Goal: Information Seeking & Learning: Learn about a topic

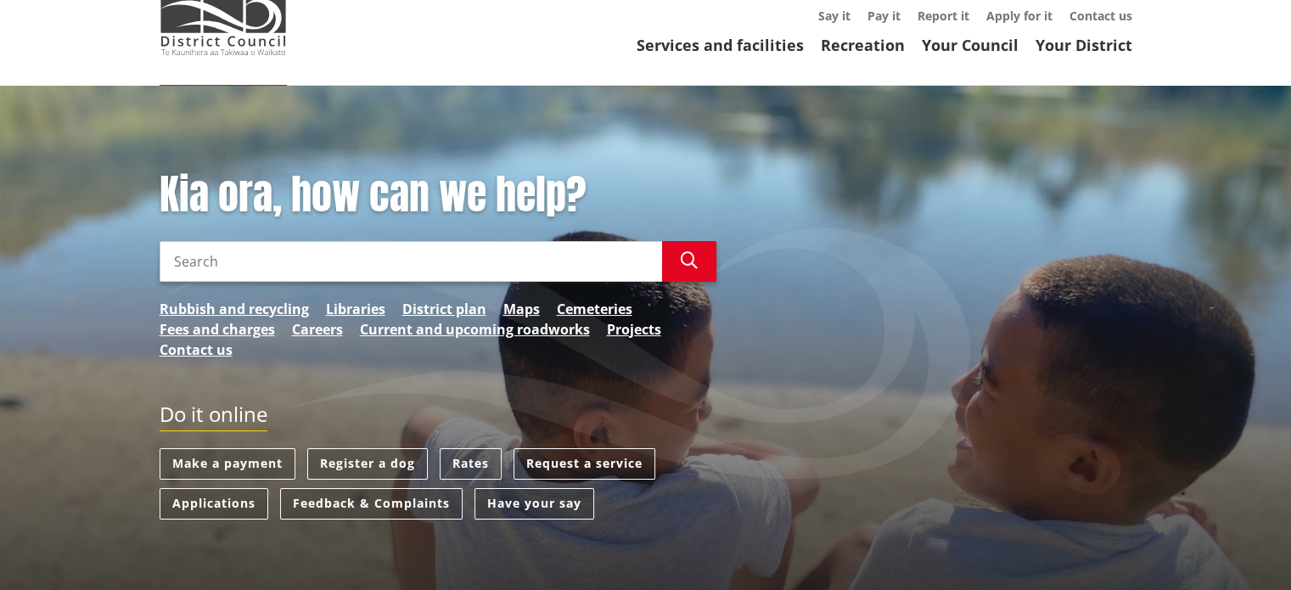
scroll to position [136, 0]
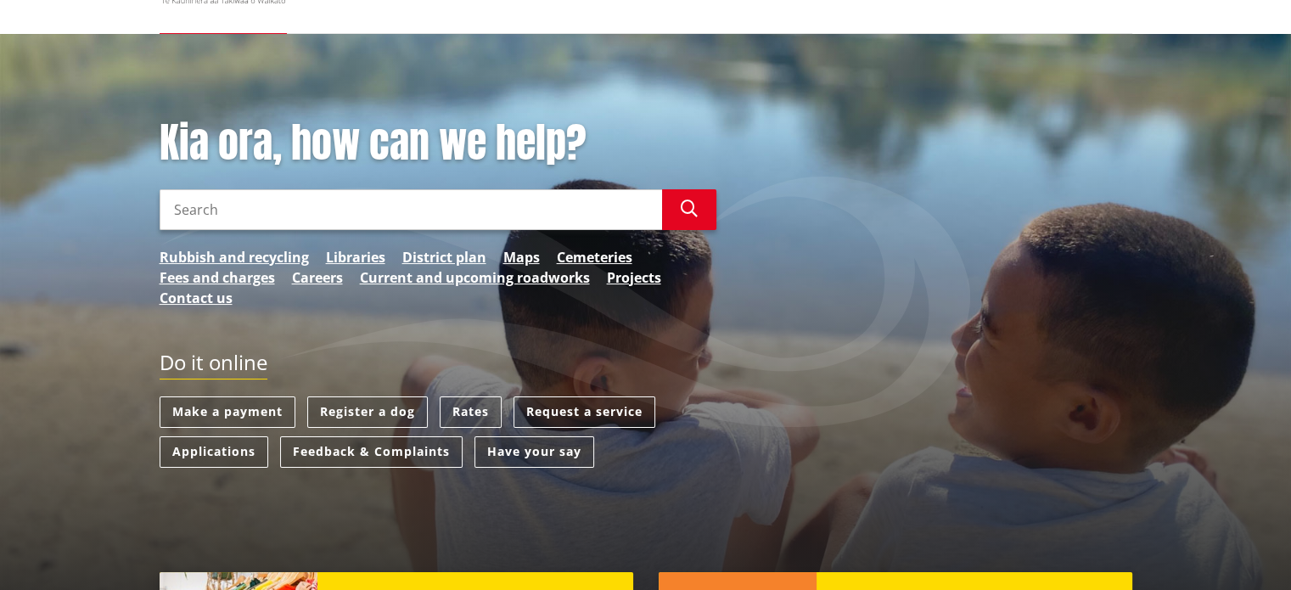
click at [468, 412] on link "Rates" at bounding box center [471, 412] width 62 height 31
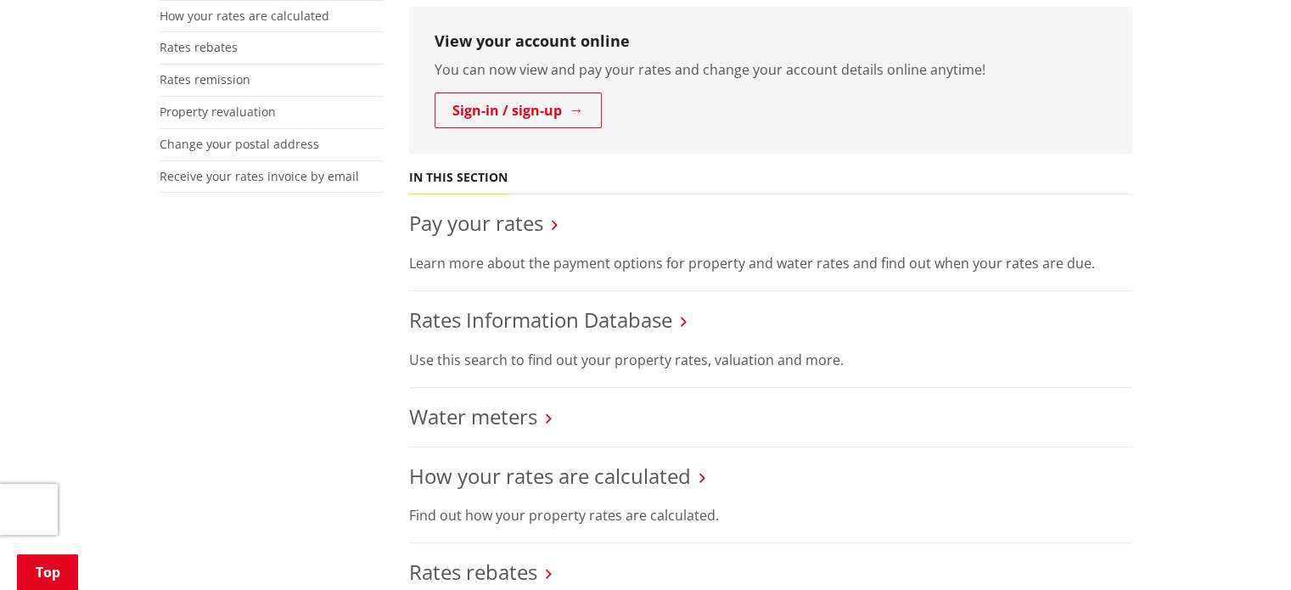
scroll to position [475, 0]
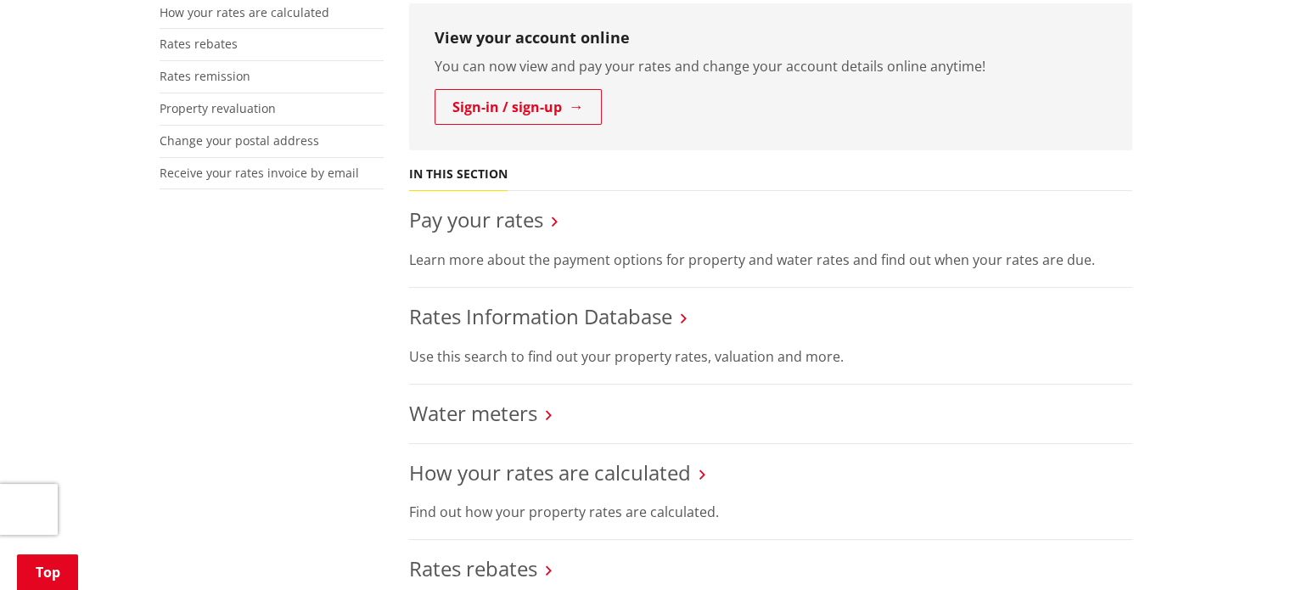
click at [467, 227] on link "Pay your rates" at bounding box center [476, 219] width 134 height 28
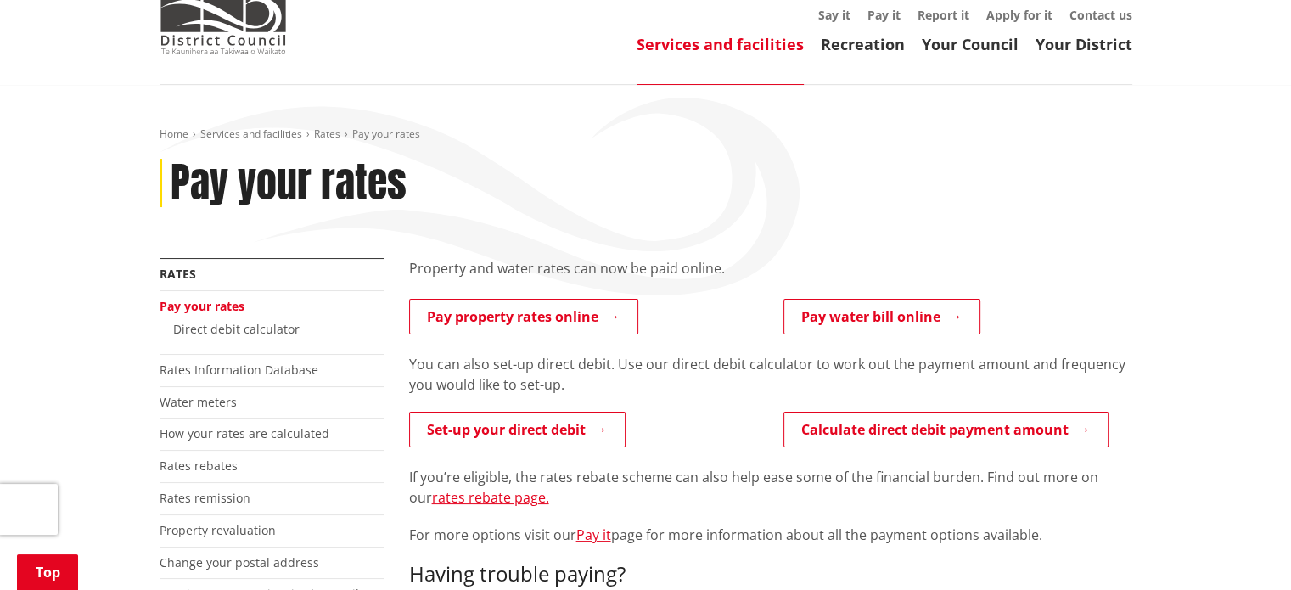
scroll to position [204, 0]
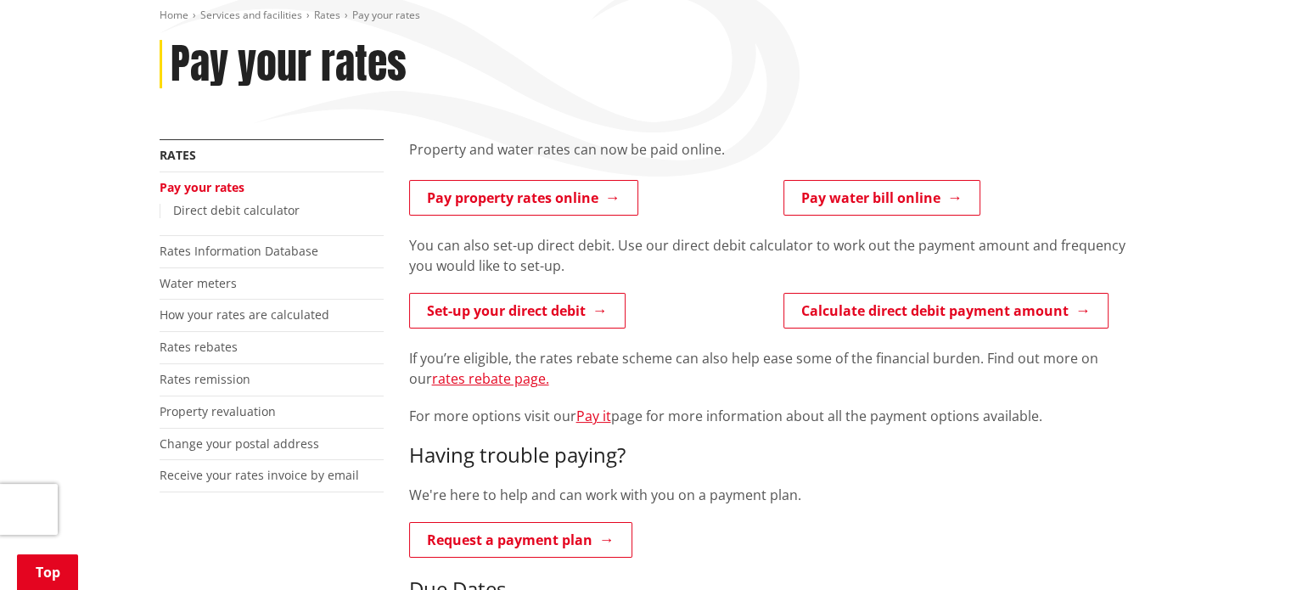
click at [520, 318] on link "Set-up your direct debit" at bounding box center [517, 311] width 217 height 36
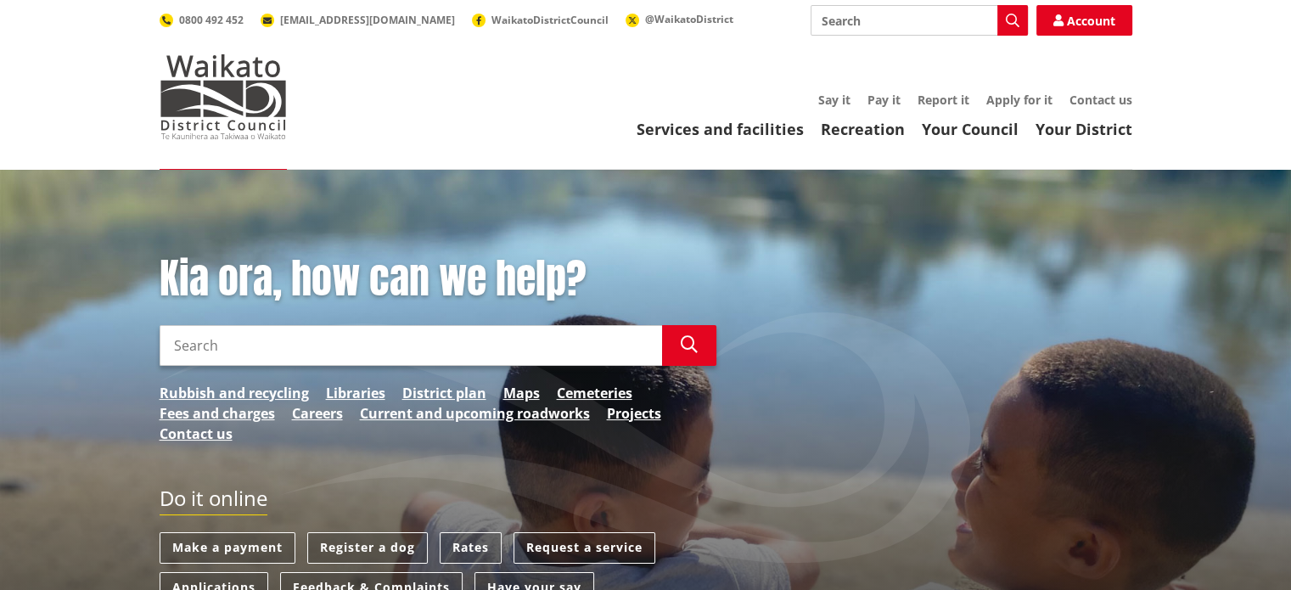
click at [407, 346] on input "Search" at bounding box center [411, 345] width 503 height 41
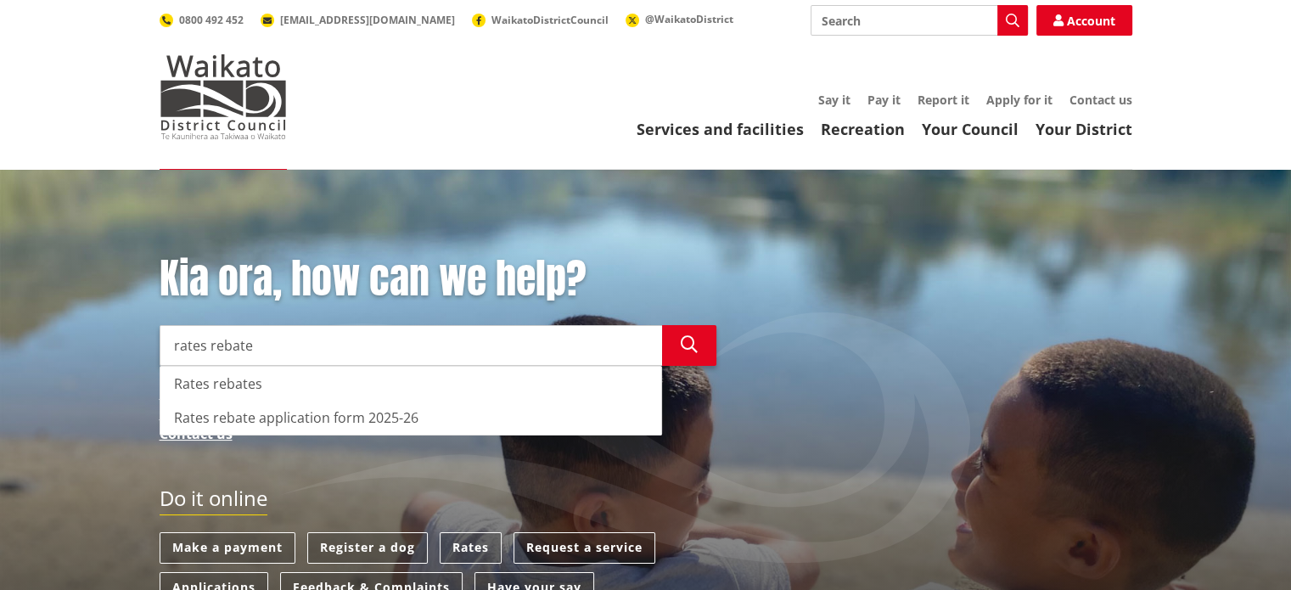
click at [401, 386] on div "Rates rebates" at bounding box center [410, 384] width 501 height 34
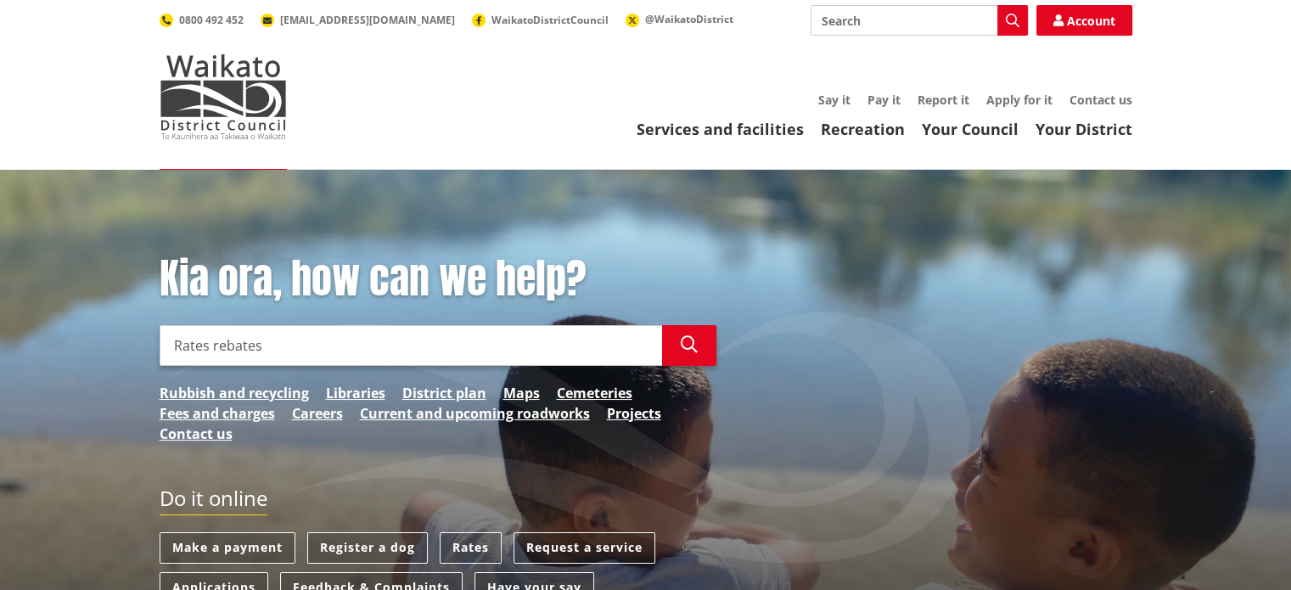
type input "Rates rebates"
click at [689, 339] on icon "button" at bounding box center [689, 344] width 17 height 17
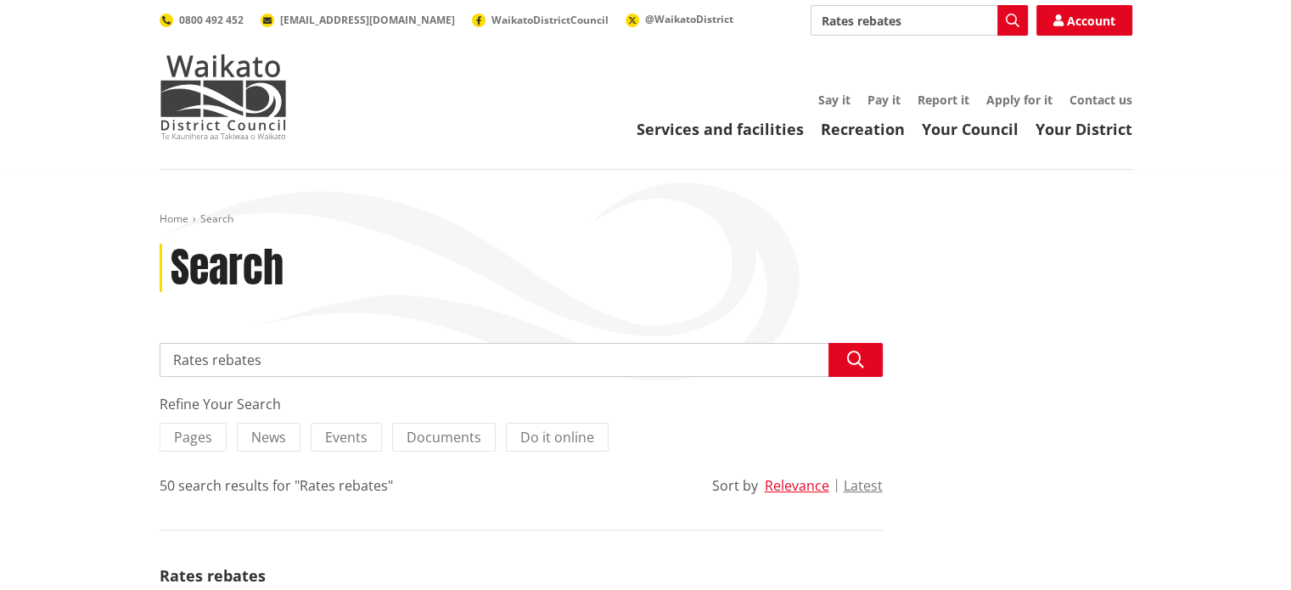
click at [569, 366] on input "Rates rebates" at bounding box center [521, 360] width 723 height 34
click at [971, 284] on div "Search" at bounding box center [646, 268] width 973 height 49
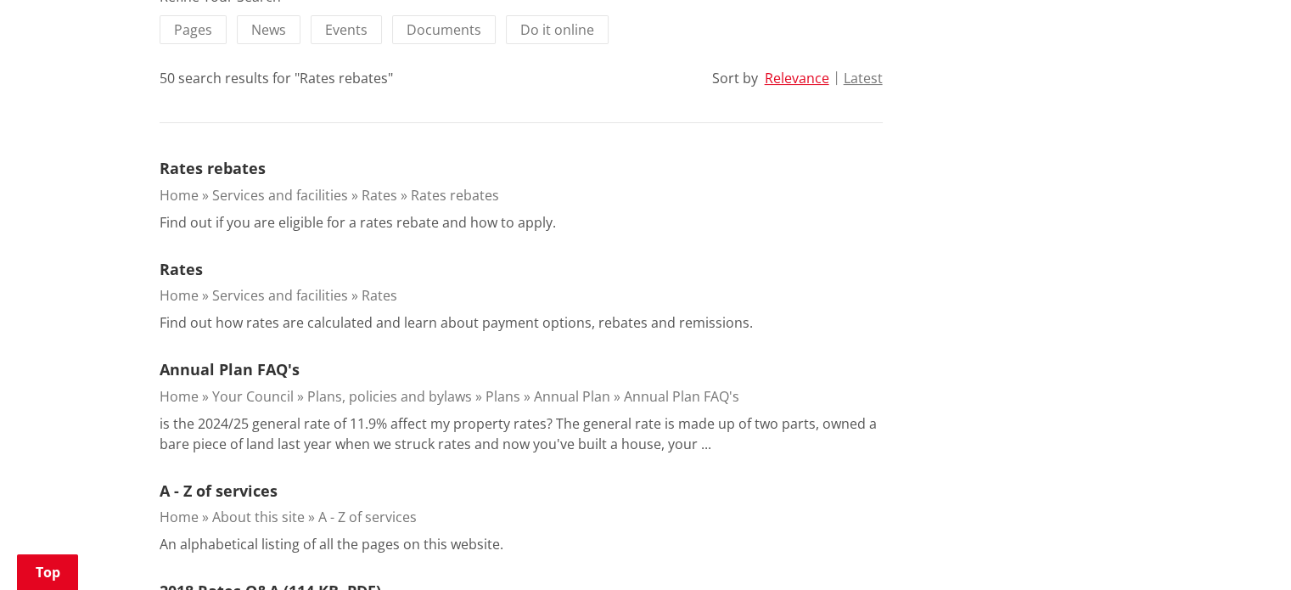
scroll to position [442, 0]
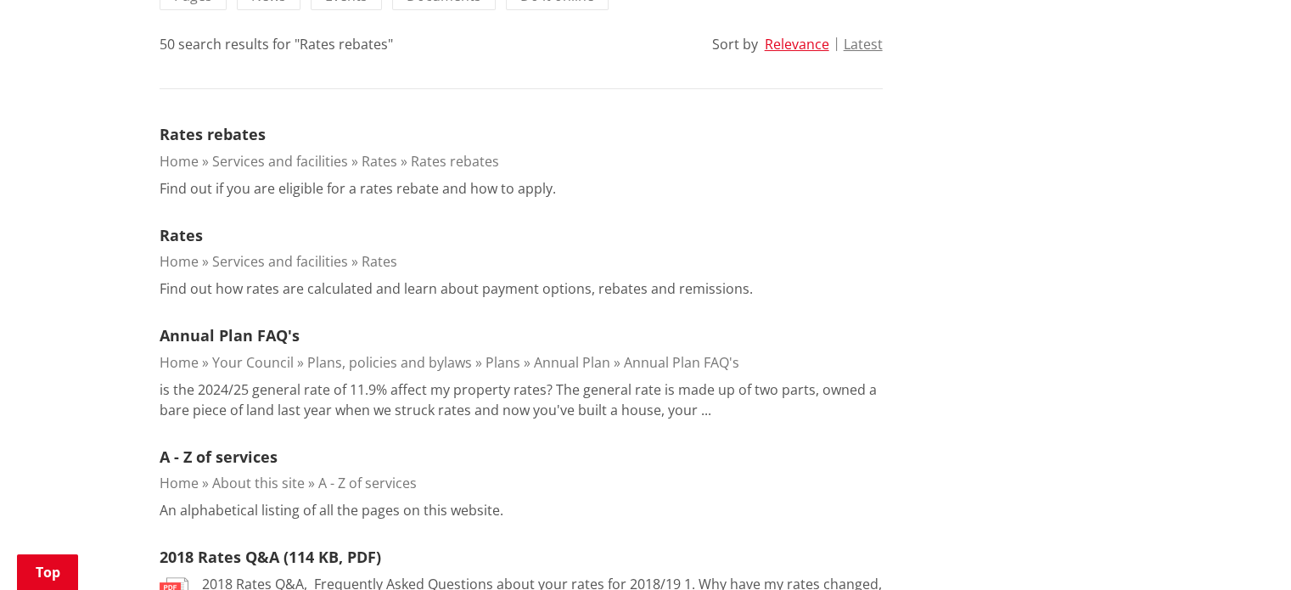
click at [454, 162] on link "Rates rebates" at bounding box center [455, 161] width 88 height 19
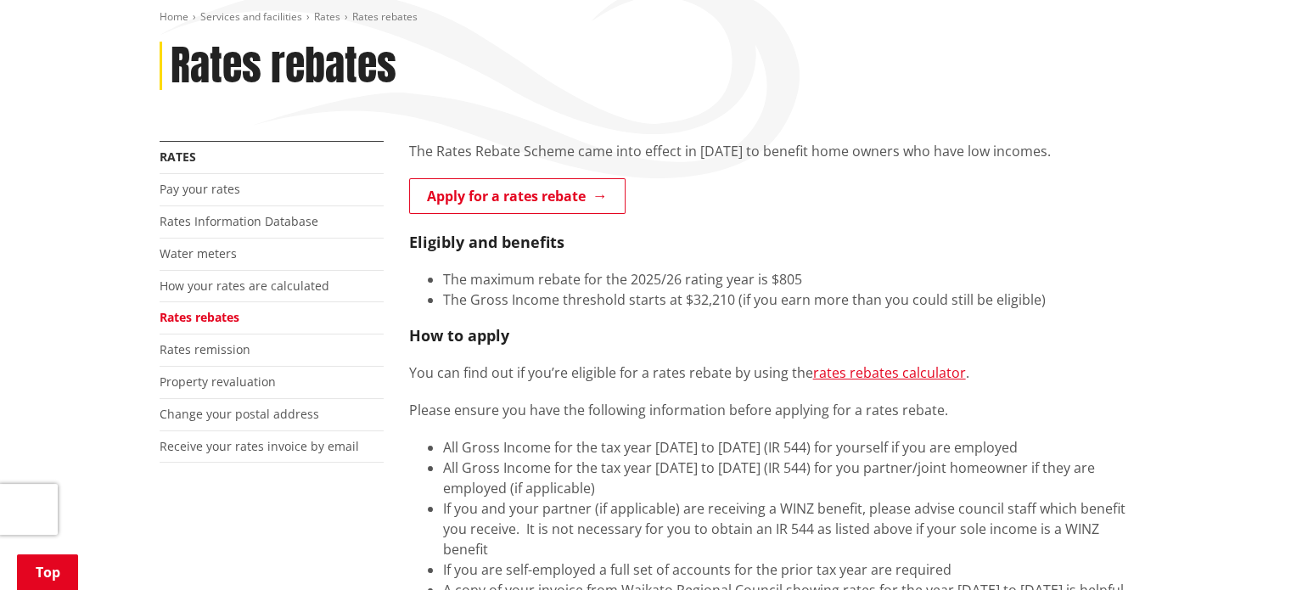
scroll to position [204, 0]
click at [852, 365] on link "rates rebates calculator" at bounding box center [889, 371] width 153 height 19
click at [1124, 234] on h4 "Eligibly and benefits" at bounding box center [770, 241] width 723 height 19
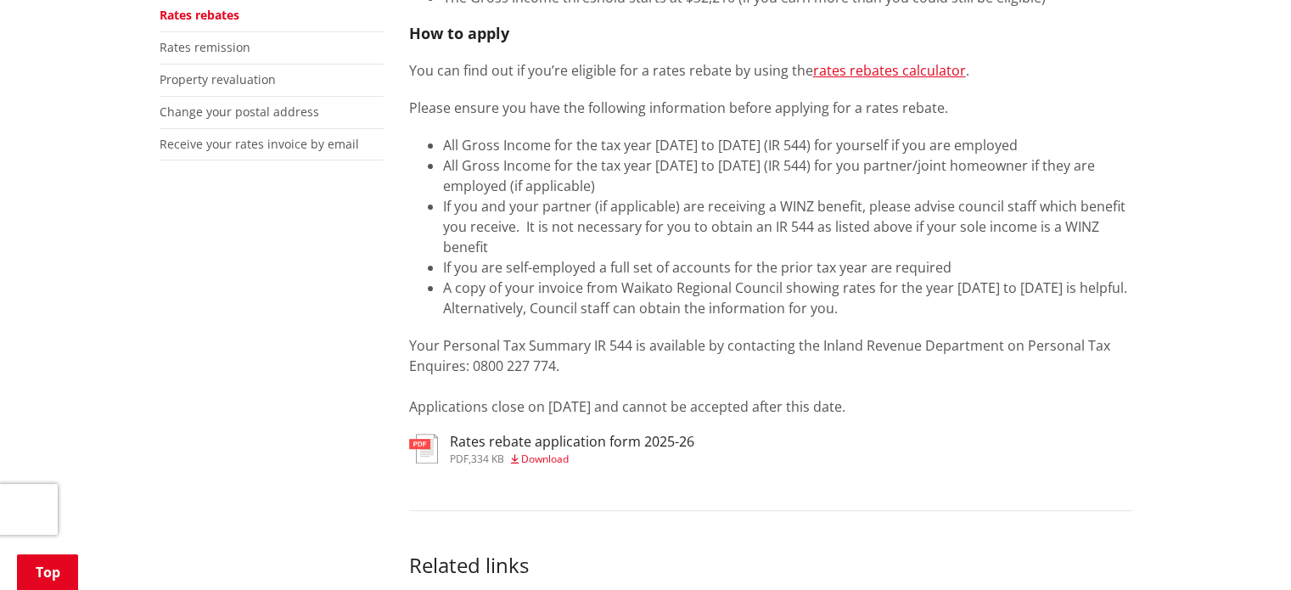
scroll to position [509, 0]
